Goal: Find specific page/section: Find specific page/section

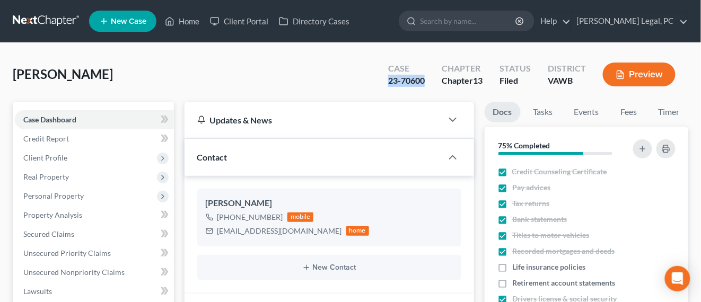
drag, startPoint x: 378, startPoint y: 82, endPoint x: 425, endPoint y: 78, distance: 46.8
click at [425, 78] on div "Case 23-70600 Chapter Chapter 13 Status Filed District [GEOGRAPHIC_DATA] Preview" at bounding box center [531, 75] width 313 height 38
copy div "23-70600"
click at [47, 22] on link at bounding box center [47, 21] width 68 height 19
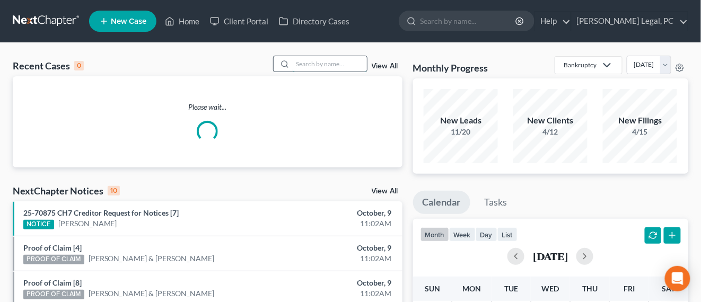
click at [342, 67] on input "search" at bounding box center [330, 63] width 74 height 15
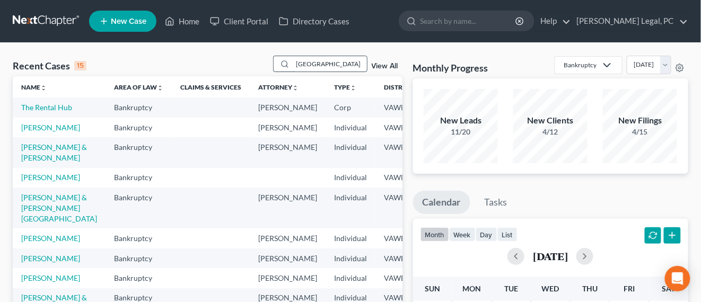
type input "richmond"
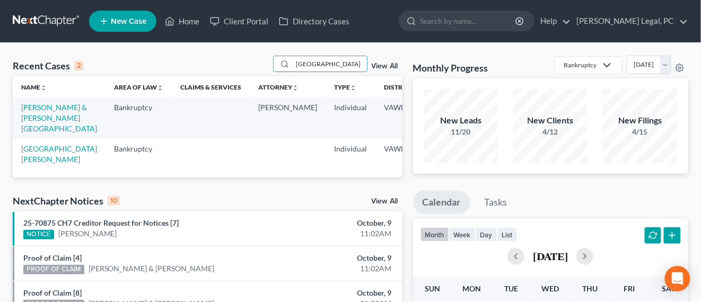
click at [34, 112] on td "Richmond, Andrew & Cayton, Bayleigh" at bounding box center [59, 118] width 93 height 41
click at [39, 105] on link "Richmond, Andrew & Cayton, Bayleigh" at bounding box center [59, 118] width 76 height 30
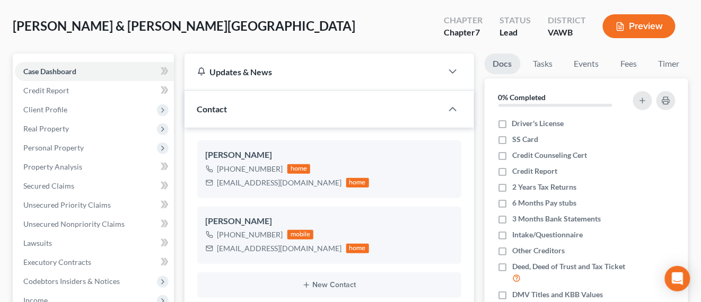
scroll to position [66, 0]
